Goal: Task Accomplishment & Management: Manage account settings

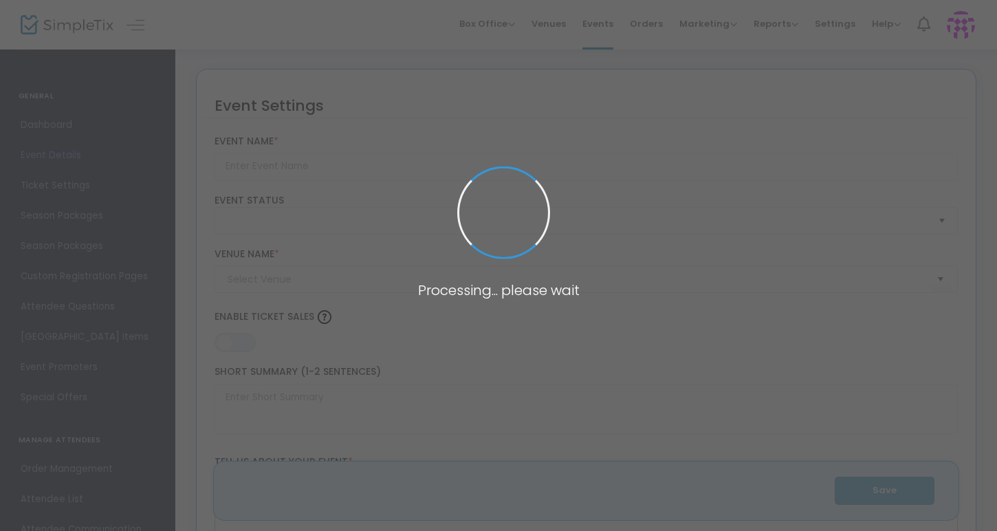
type input "[DATE] Benefit Tournament"
type textarea "Join us for a 9-hole, two-person scramble format golf tournament with half of a…"
type input "Register Now"
type input "[GEOGRAPHIC_DATA]"
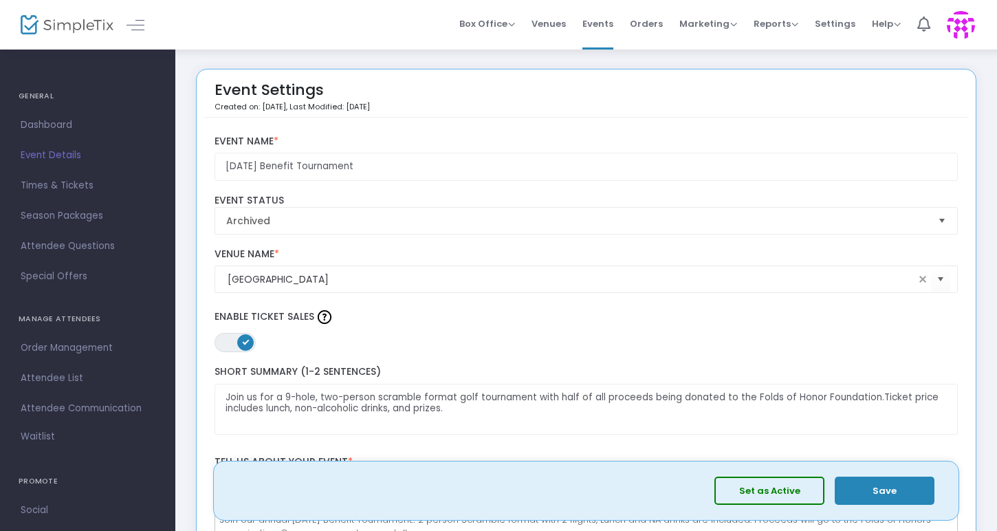
click at [773, 492] on button "Set as Active" at bounding box center [769, 490] width 110 height 28
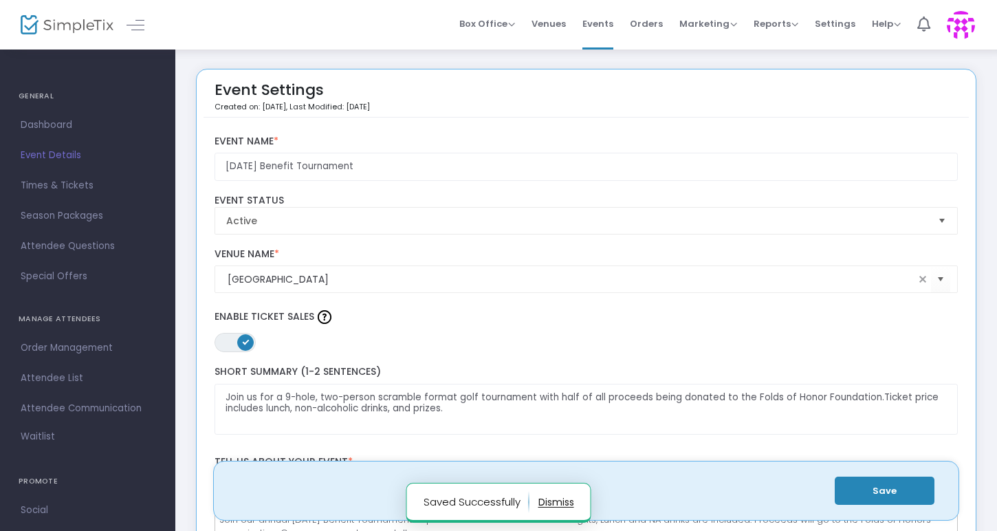
click at [551, 499] on button "button" at bounding box center [556, 502] width 36 height 22
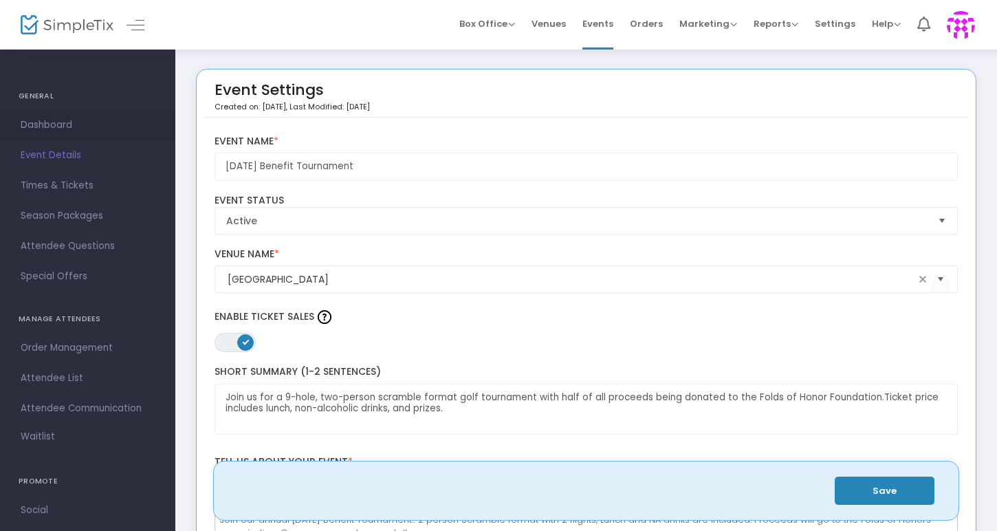
click at [67, 121] on span "Dashboard" at bounding box center [88, 125] width 134 height 18
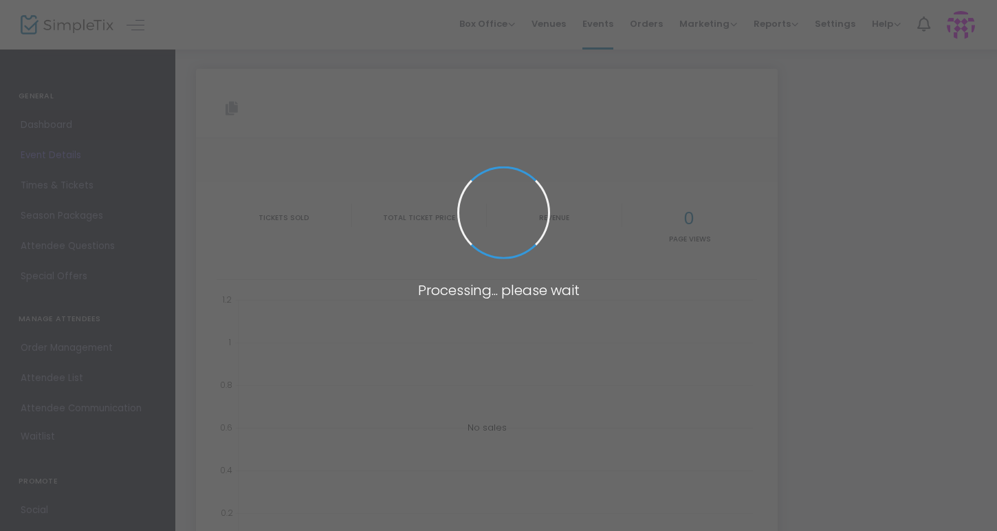
type input "[URL][DOMAIN_NAME]"
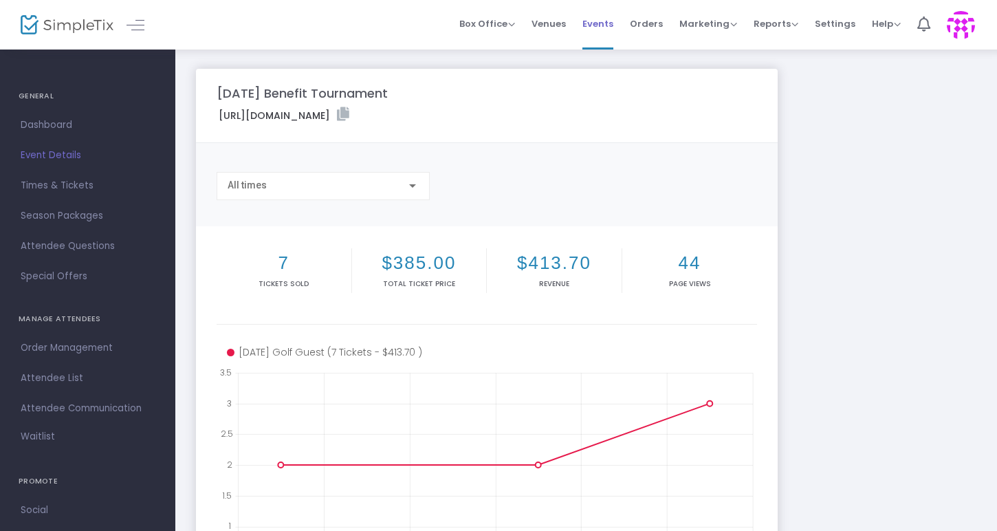
click at [598, 19] on span "Events" at bounding box center [597, 23] width 31 height 35
